Goal: Find specific page/section: Find specific page/section

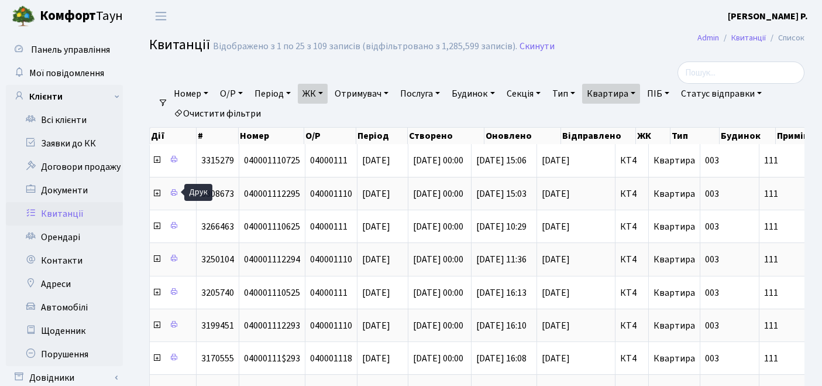
select select "25"
click at [236, 112] on link "Очистити фільтри" at bounding box center [217, 114] width 97 height 20
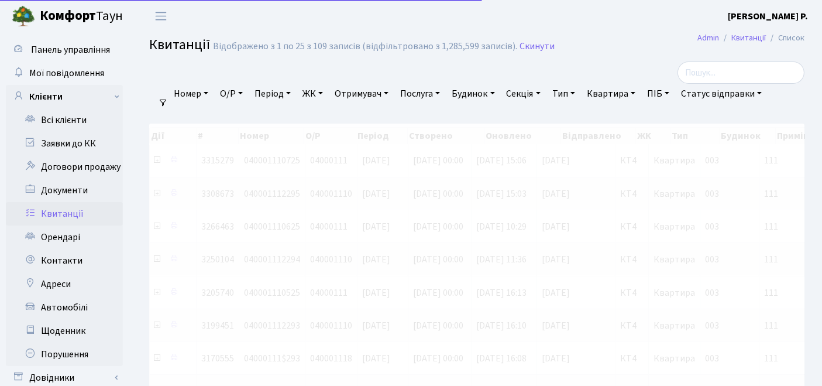
click at [309, 92] on link "ЖК" at bounding box center [313, 94] width 30 height 20
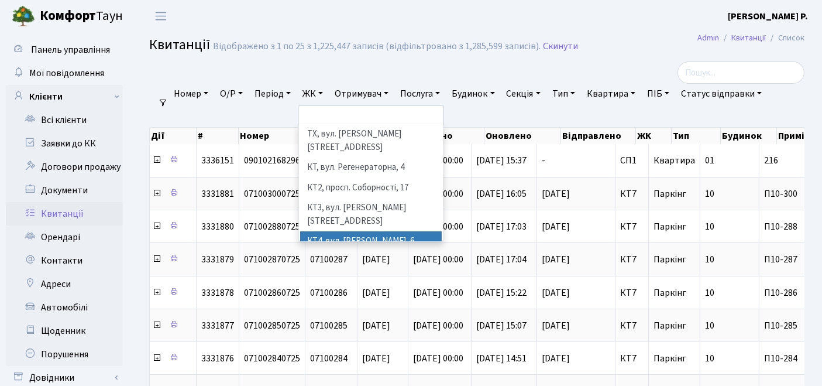
click at [333, 231] on li "КТ4, вул. [PERSON_NAME], 6" at bounding box center [371, 241] width 142 height 20
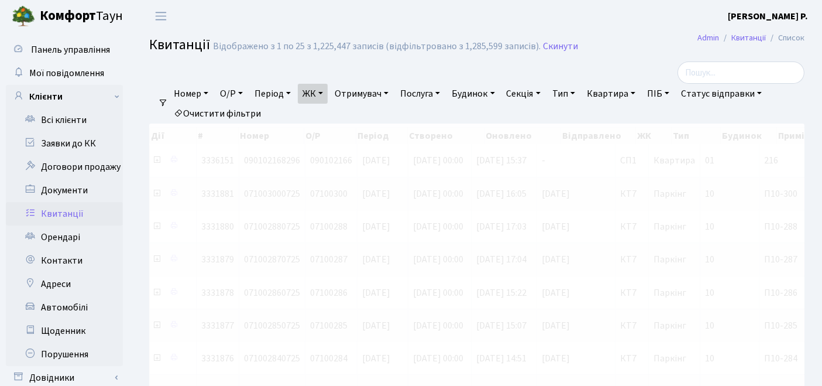
click at [629, 88] on link "Квартира" at bounding box center [611, 94] width 58 height 20
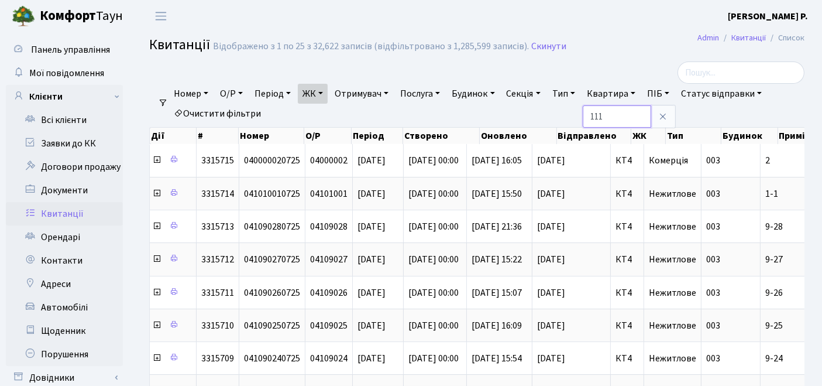
type input "111"
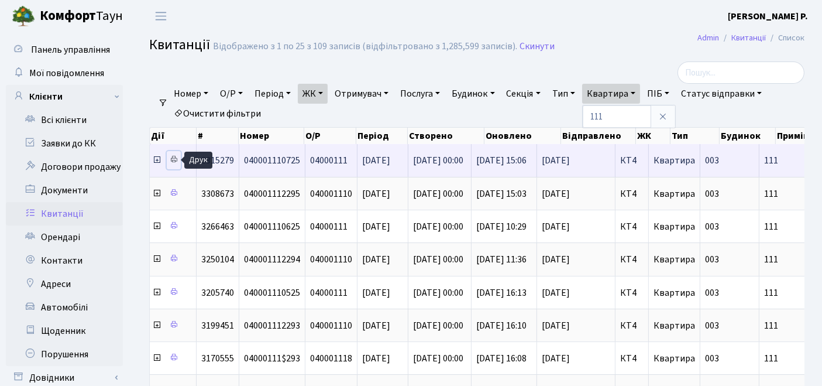
click at [172, 157] on icon at bounding box center [174, 159] width 8 height 8
